Goal: Task Accomplishment & Management: Manage account settings

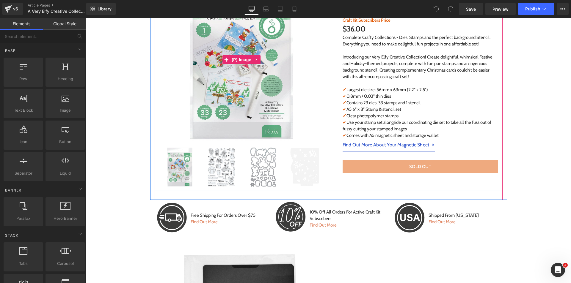
scroll to position [357, 0]
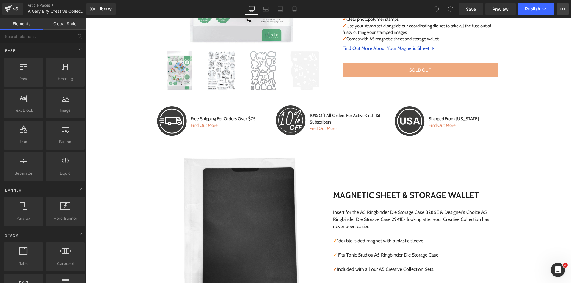
click at [559, 10] on button "View Live Page View with current Template Save Template to Library Schedule Pub…" at bounding box center [563, 9] width 12 height 12
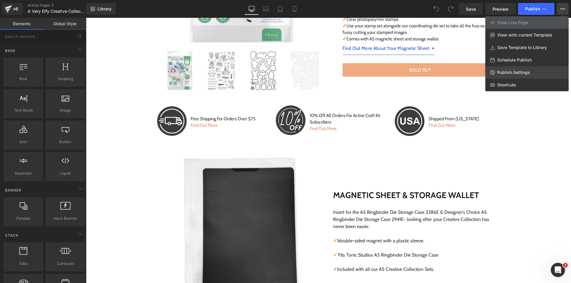
click at [532, 72] on link "Publish Settings" at bounding box center [526, 72] width 83 height 12
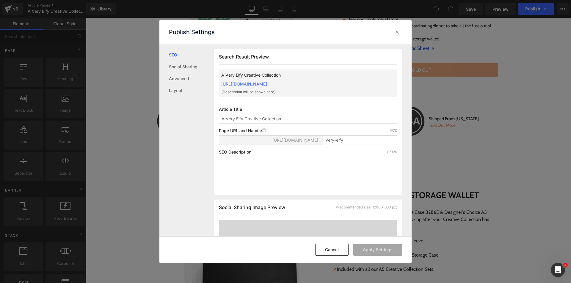
scroll to position [0, 0]
drag, startPoint x: 394, startPoint y: 36, endPoint x: 334, endPoint y: 12, distance: 64.1
click at [394, 36] on div at bounding box center [398, 32] width 10 height 10
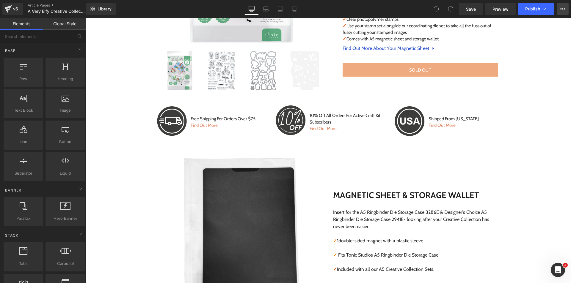
click at [557, 10] on button "View Live Page View with current Template Save Template to Library Schedule Pub…" at bounding box center [563, 9] width 12 height 12
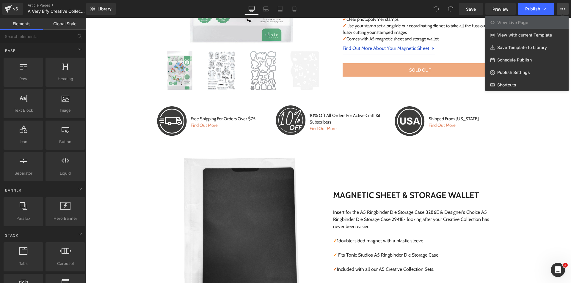
click at [525, 56] on div "Schedule Publish" at bounding box center [526, 60] width 83 height 12
select select
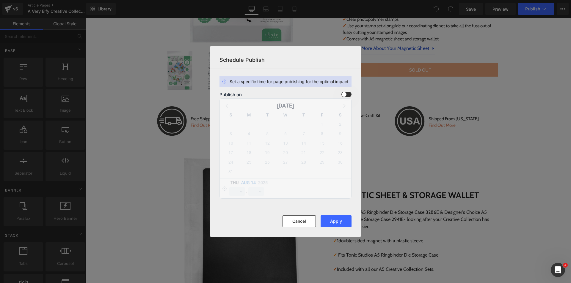
click at [343, 93] on span at bounding box center [346, 94] width 10 height 5
click at [0, 0] on input "checkbox" at bounding box center [0, 0] width 0 height 0
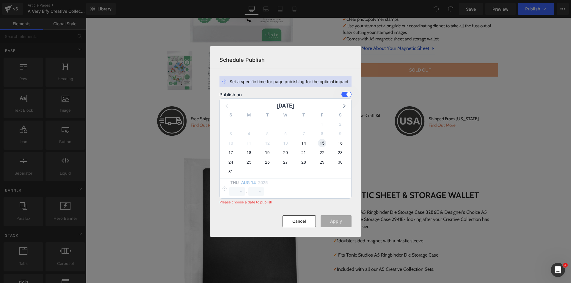
click at [319, 142] on span "15" at bounding box center [322, 143] width 8 height 8
click at [254, 192] on select "00 01 02 03 04 05 06 07 08 09 10 11 12 13 14 15 16 17 18 19 20 21 22 23 24 25 2…" at bounding box center [255, 191] width 15 height 9
select select "0"
click at [248, 187] on select "00 01 02 03 04 05 06 07 08 09 10 11 12 13 14 15 16 17 18 19 20 21 22 23 24 25 2…" at bounding box center [255, 191] width 15 height 9
click at [347, 219] on button "Apply" at bounding box center [336, 222] width 31 height 12
